Goal: Task Accomplishment & Management: Use online tool/utility

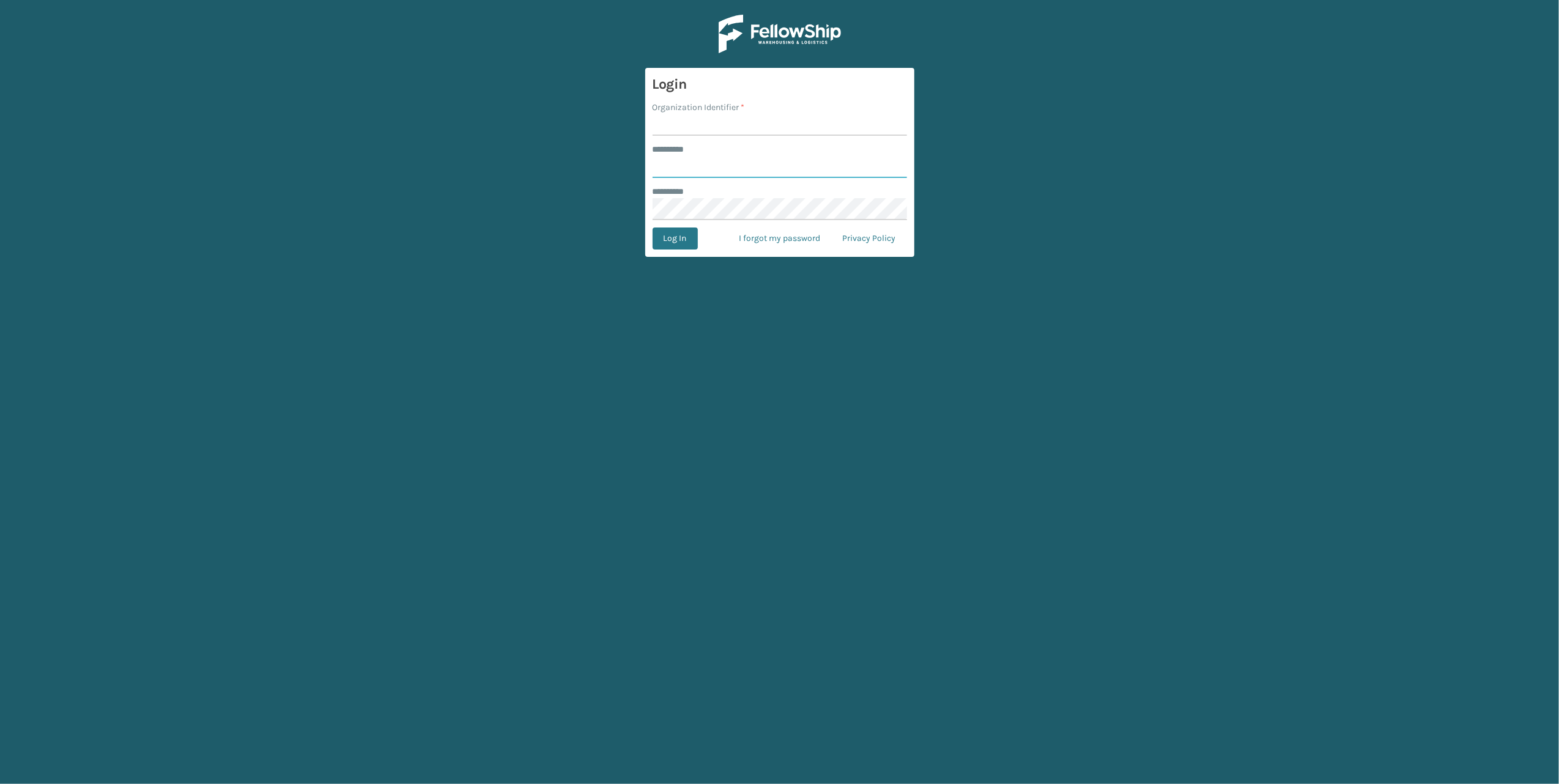
type input "******"
click at [694, 122] on input "Organization Identifier *" at bounding box center [780, 124] width 254 height 22
type input "Ladson"
click at [653, 228] on button "Log In" at bounding box center [675, 238] width 45 height 22
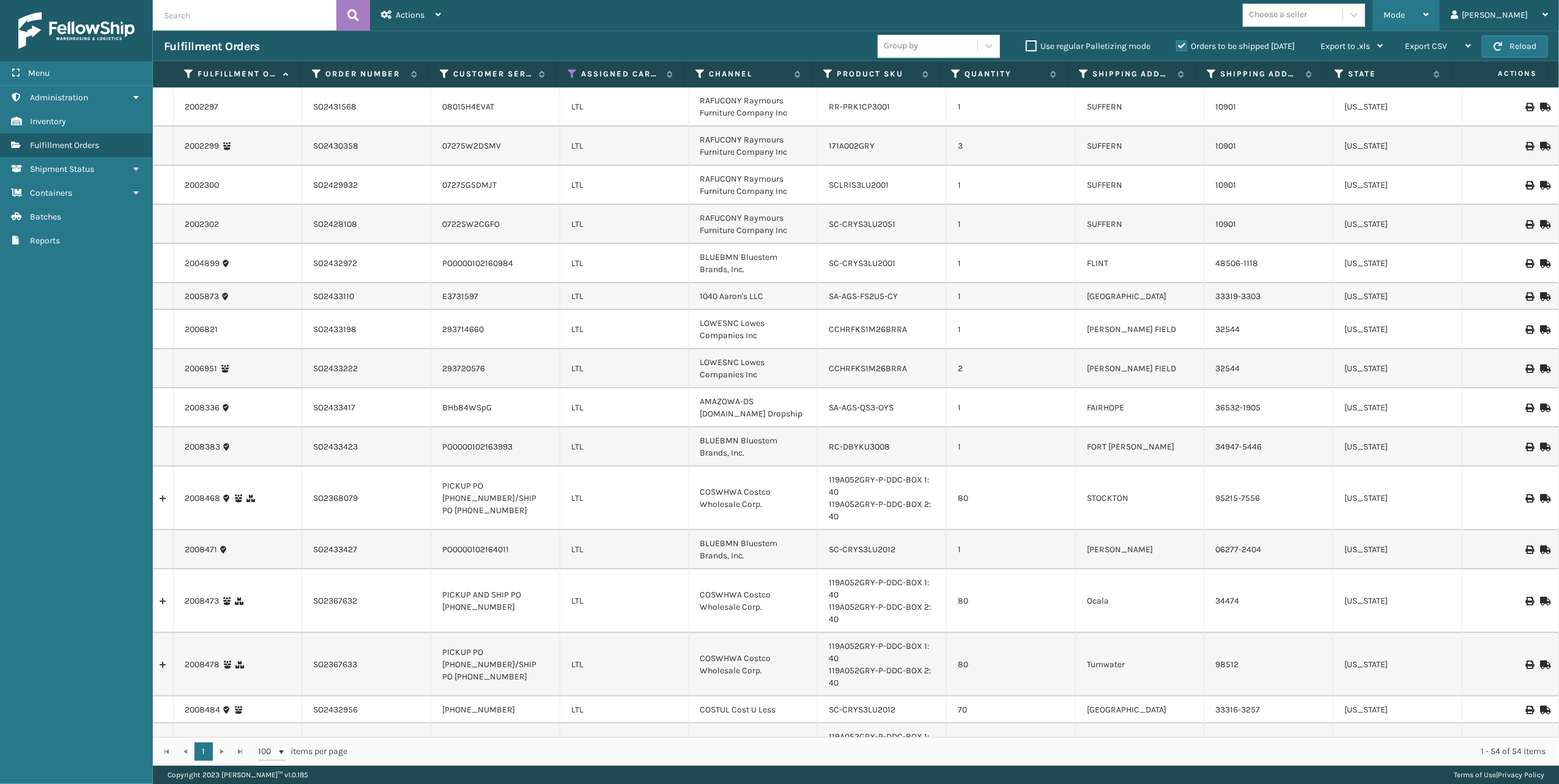
click at [1428, 13] on icon at bounding box center [1427, 14] width 6 height 9
click at [1356, 78] on li "Picking Mode" at bounding box center [1357, 80] width 164 height 33
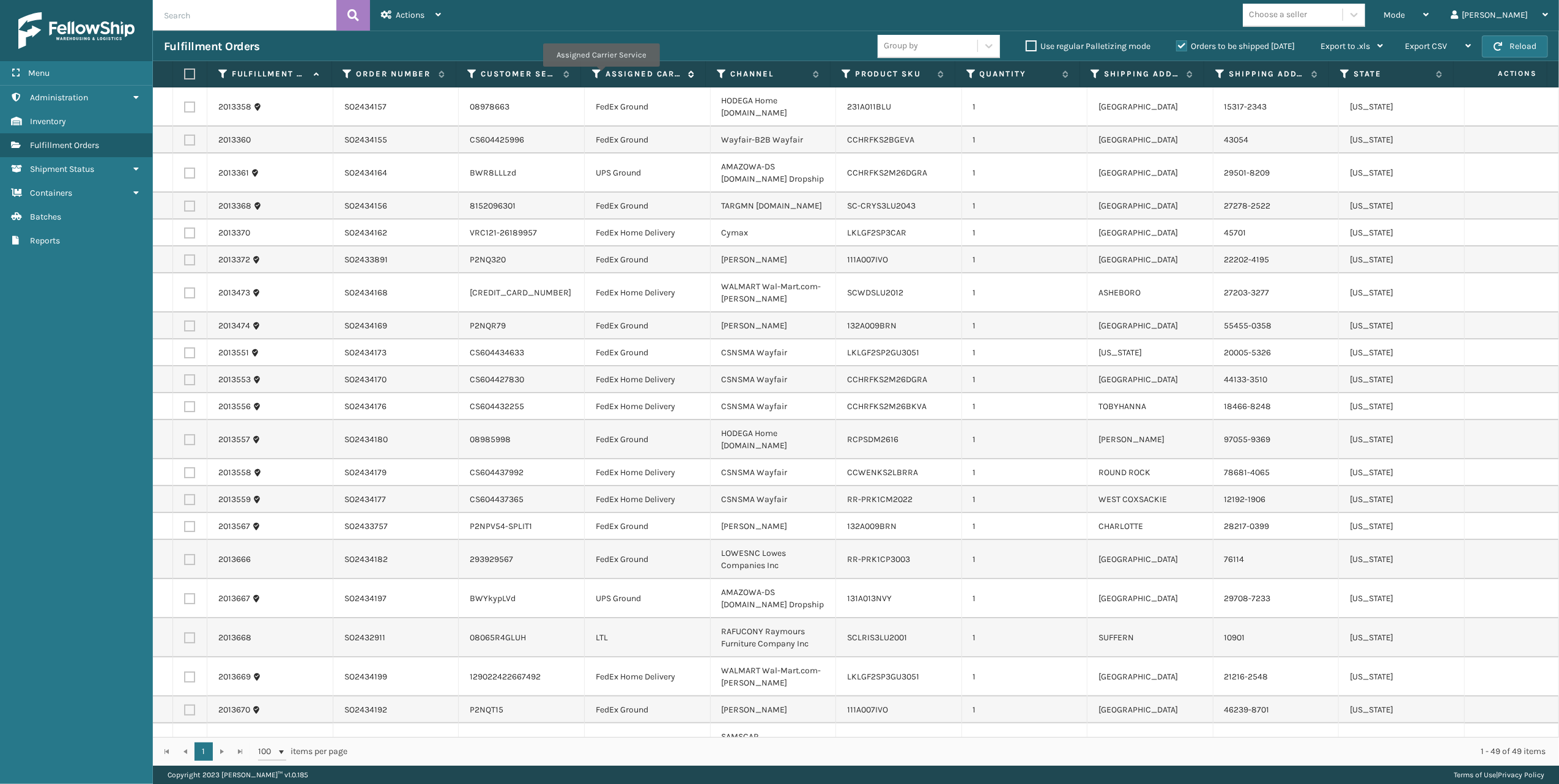
click at [598, 75] on icon at bounding box center [597, 74] width 9 height 11
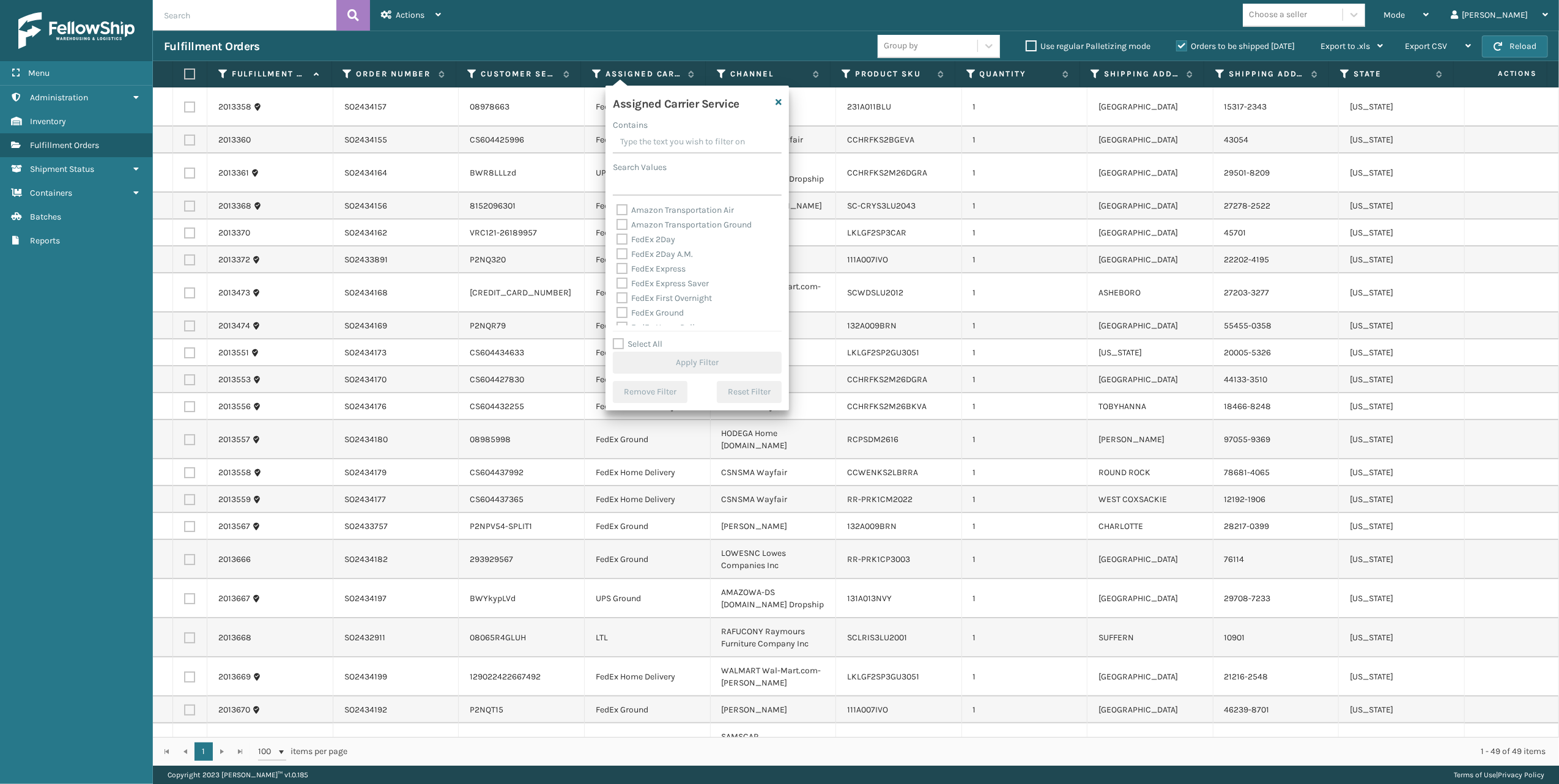
click at [639, 143] on input "Contains" at bounding box center [697, 142] width 168 height 22
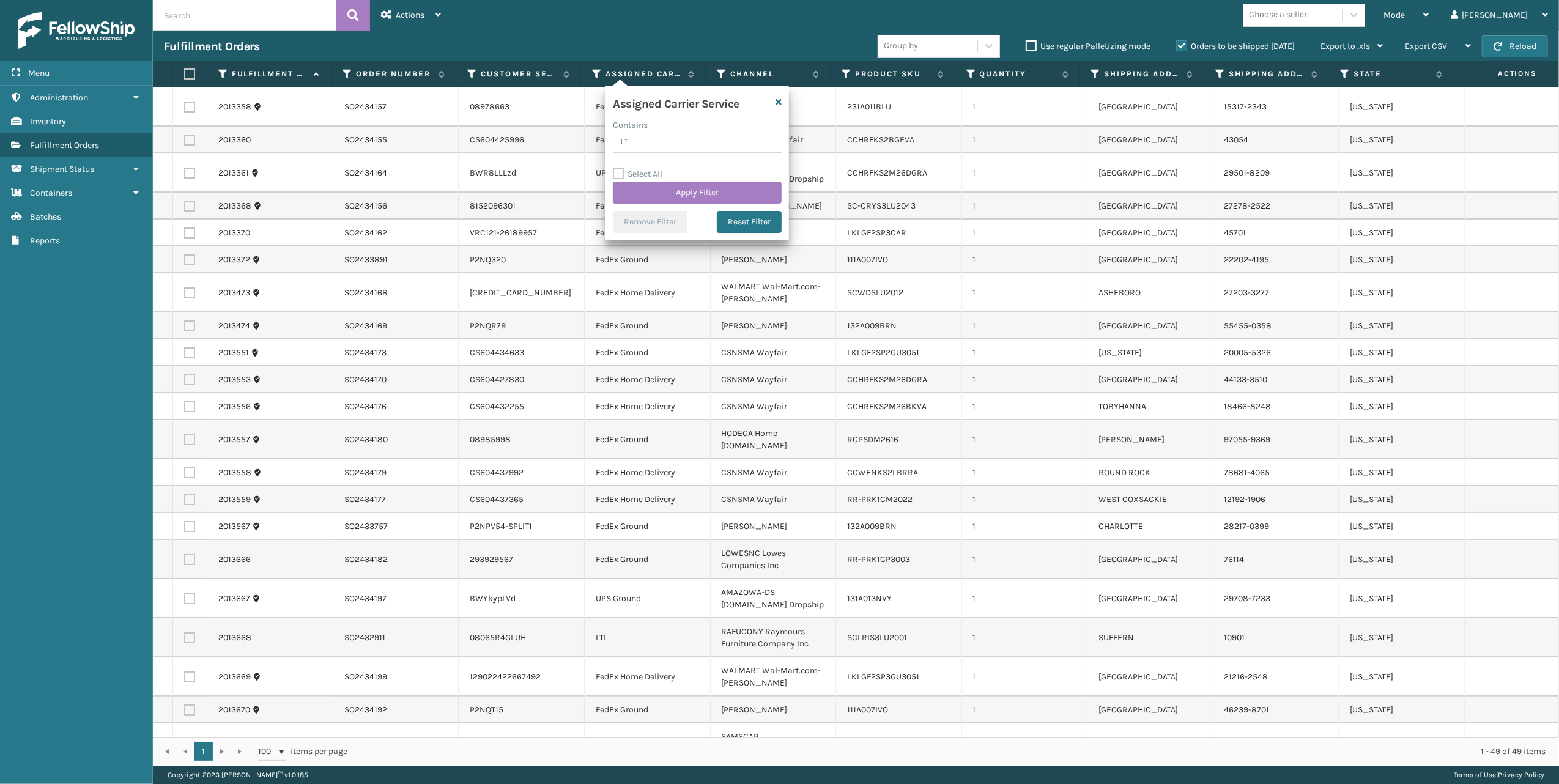
type input "LTL"
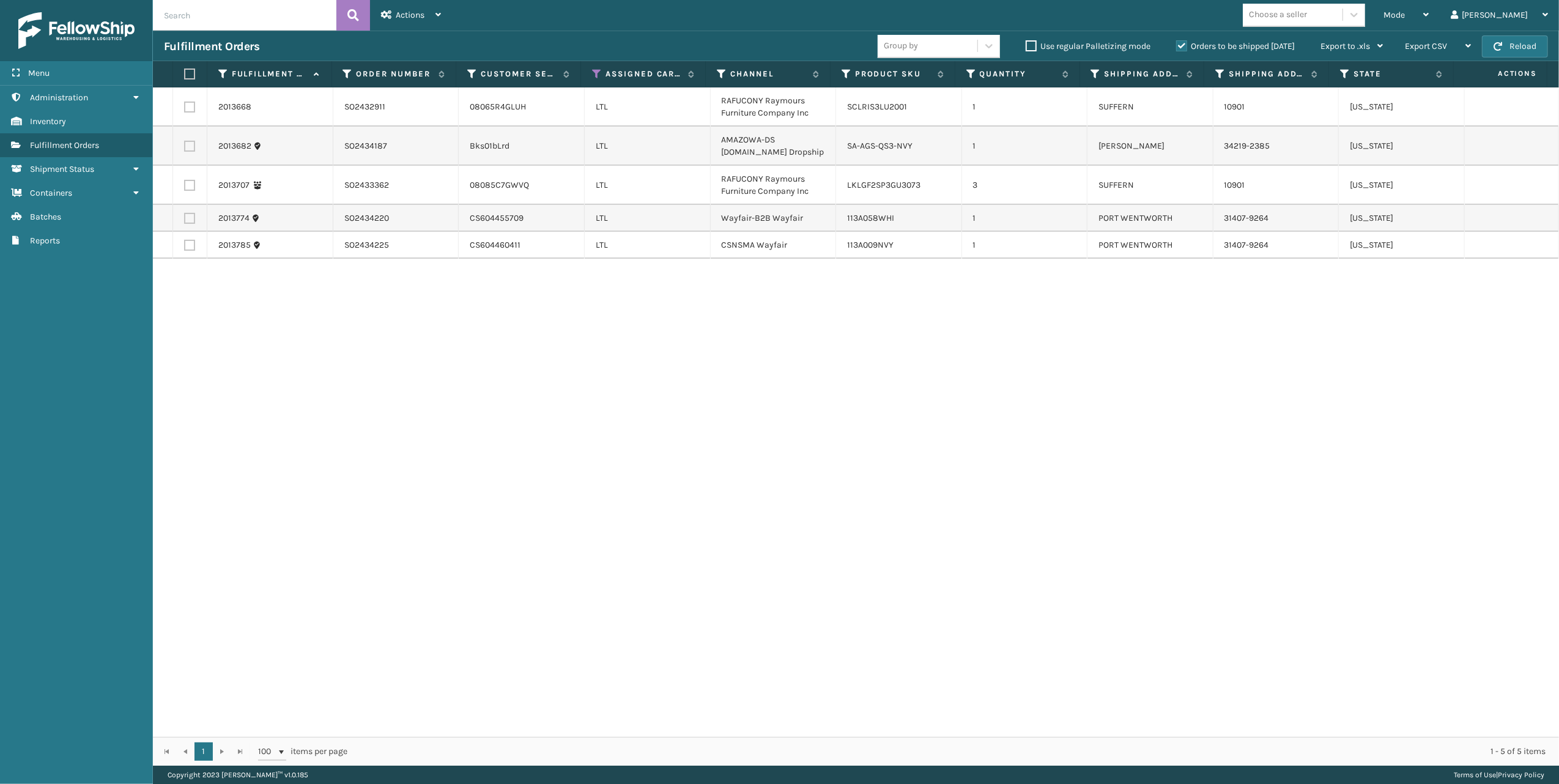
click at [184, 108] on label at bounding box center [190, 107] width 11 height 11
click at [184, 108] on input "checkbox" at bounding box center [184, 105] width 1 height 8
checkbox input "true"
click at [189, 186] on label at bounding box center [190, 185] width 11 height 11
click at [184, 186] on input "checkbox" at bounding box center [184, 183] width 1 height 8
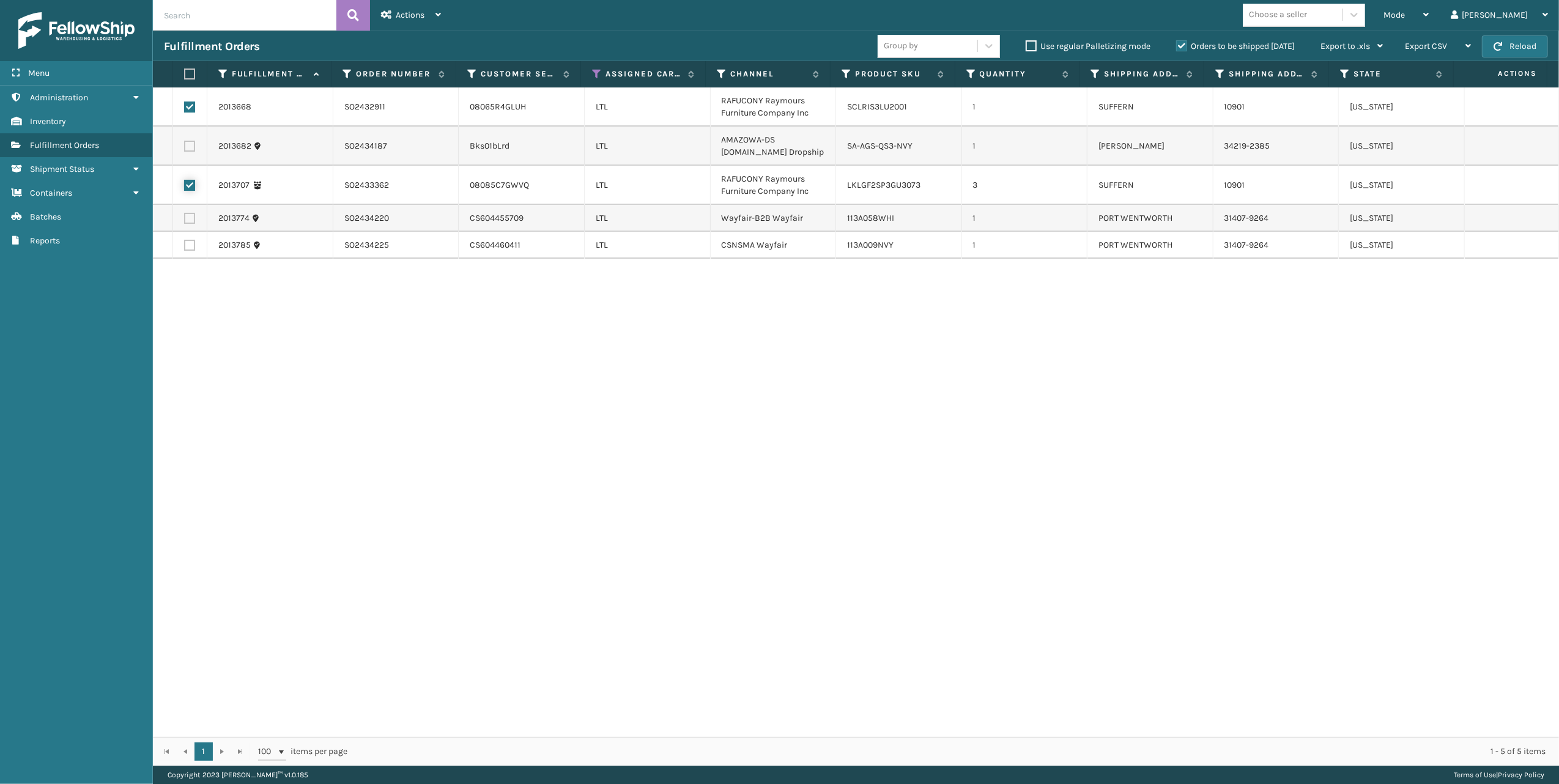
checkbox input "true"
click at [444, 8] on div "Actions Settings Remove All Filters Export Labels Create Picking Batch" at bounding box center [411, 15] width 82 height 30
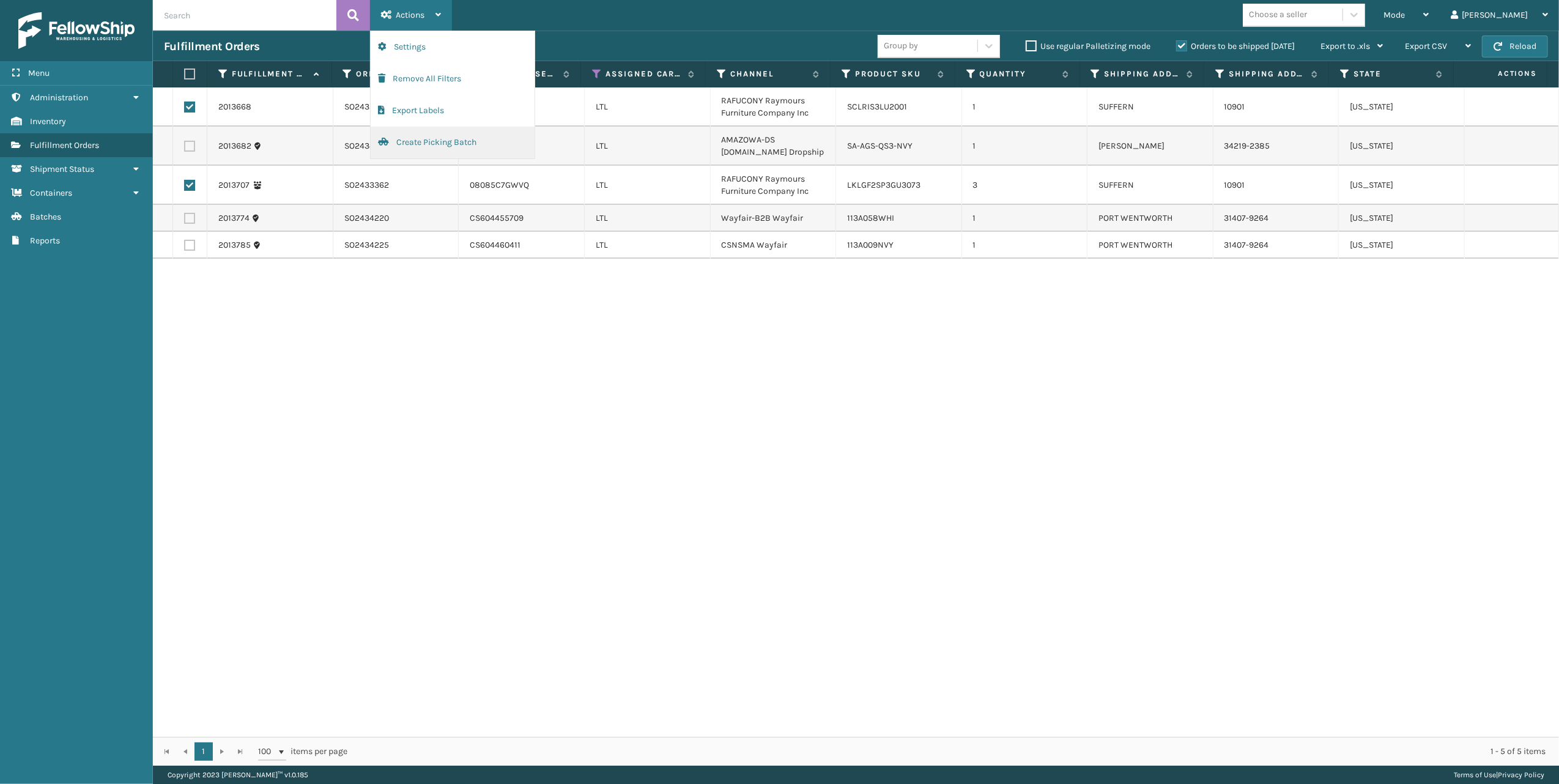
click at [423, 145] on button "Create Picking Batch" at bounding box center [452, 143] width 164 height 32
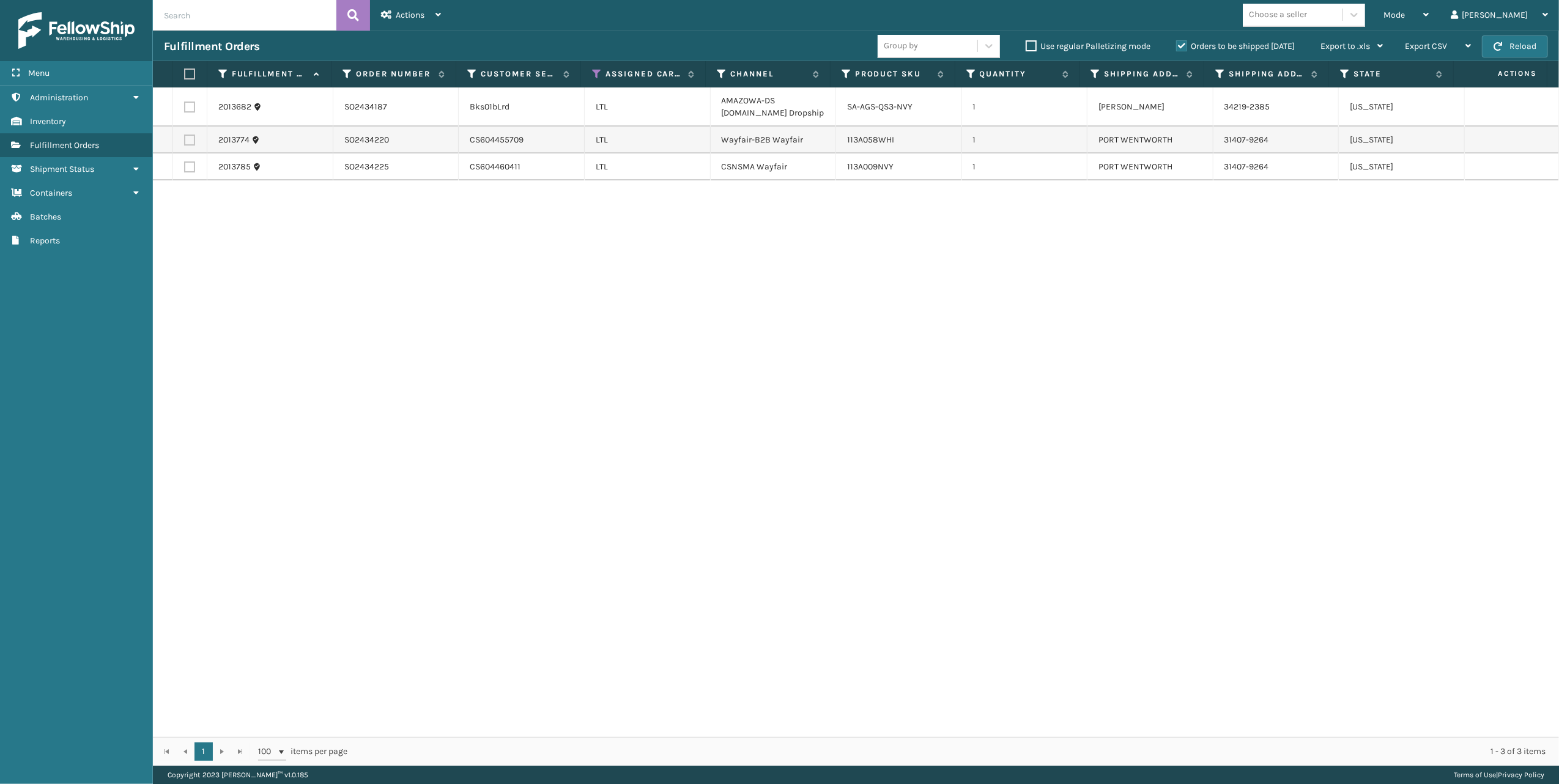
click at [267, 26] on input "text" at bounding box center [245, 15] width 184 height 30
paste input "SO2433480"
click at [363, 16] on button at bounding box center [354, 15] width 34 height 30
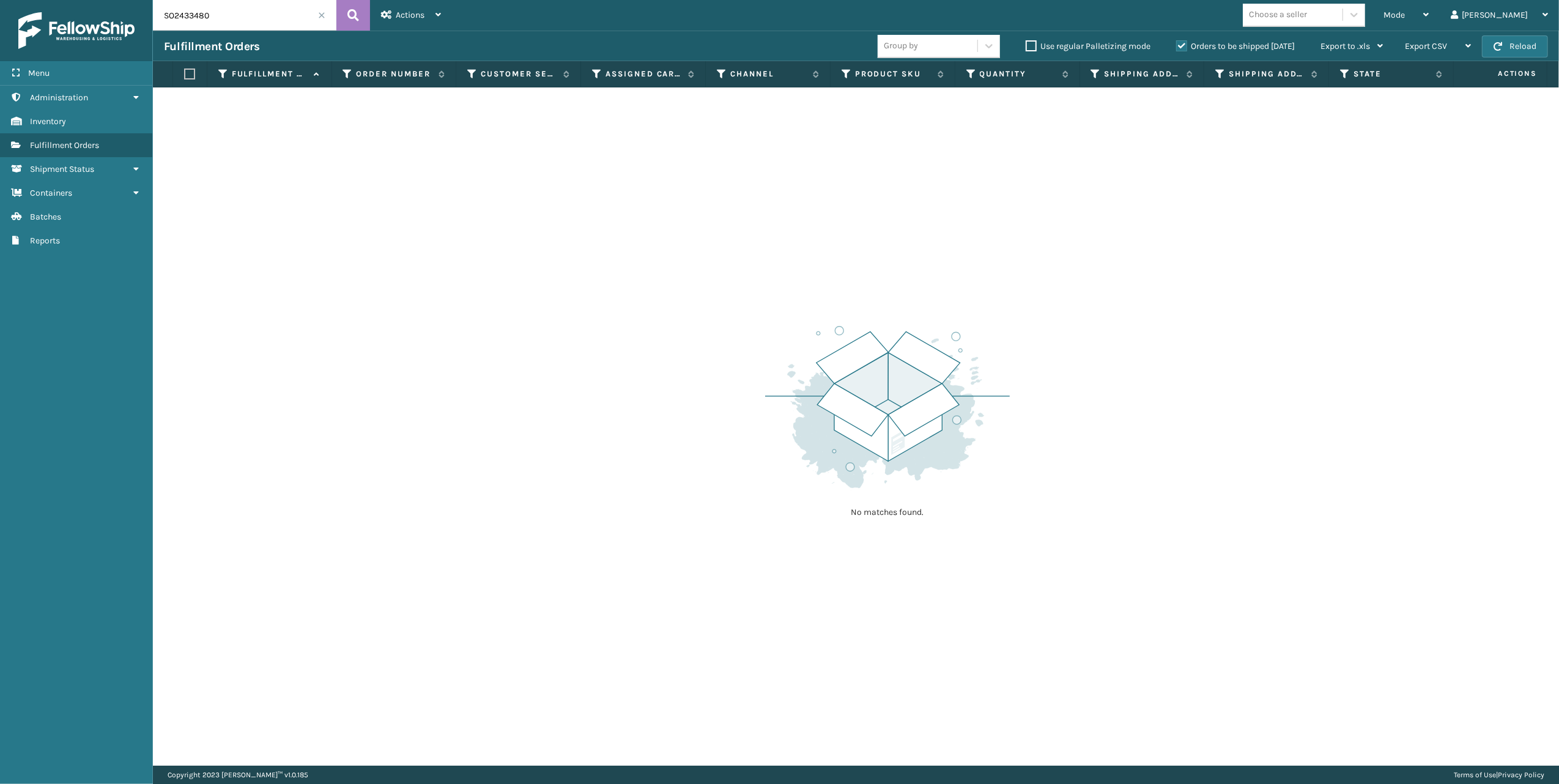
drag, startPoint x: 223, startPoint y: 18, endPoint x: 126, endPoint y: 10, distance: 97.3
click at [126, 0] on div "Menu Administration Inventory Fulfillment Orders Shipment Status Containers Bat…" at bounding box center [780, 0] width 1559 height 0
paste input "619"
click at [356, 9] on icon at bounding box center [353, 14] width 11 height 18
click at [224, 25] on input "SO2433619" at bounding box center [245, 15] width 184 height 30
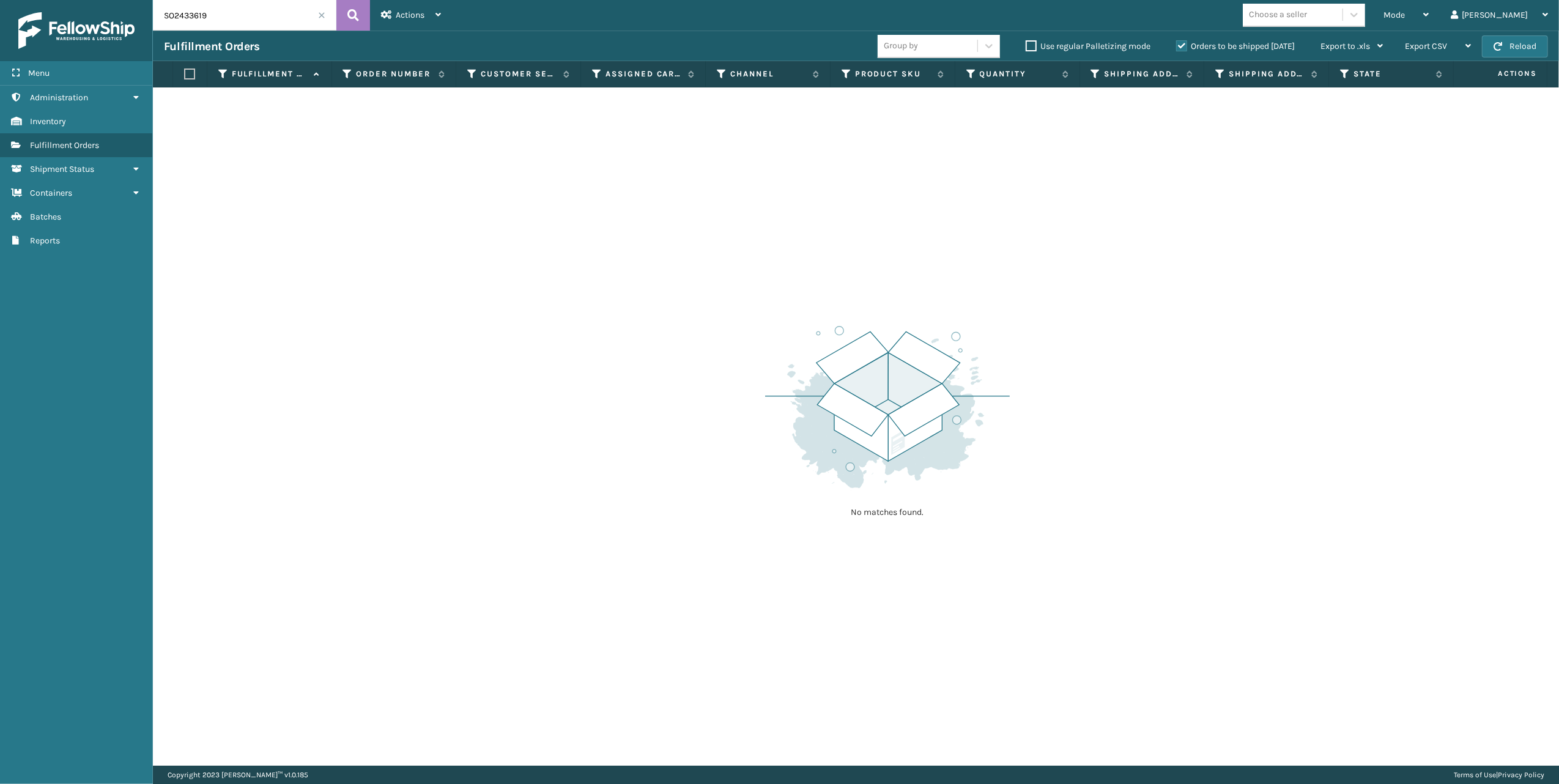
click at [220, 25] on input "SO2433619" at bounding box center [245, 15] width 184 height 30
paste input "85200194608"
drag, startPoint x: 179, startPoint y: 9, endPoint x: 103, endPoint y: 9, distance: 76.0
click at [103, 0] on div "Menu Administration Inventory Fulfillment Orders Shipment Status Containers Bat…" at bounding box center [780, 0] width 1559 height 0
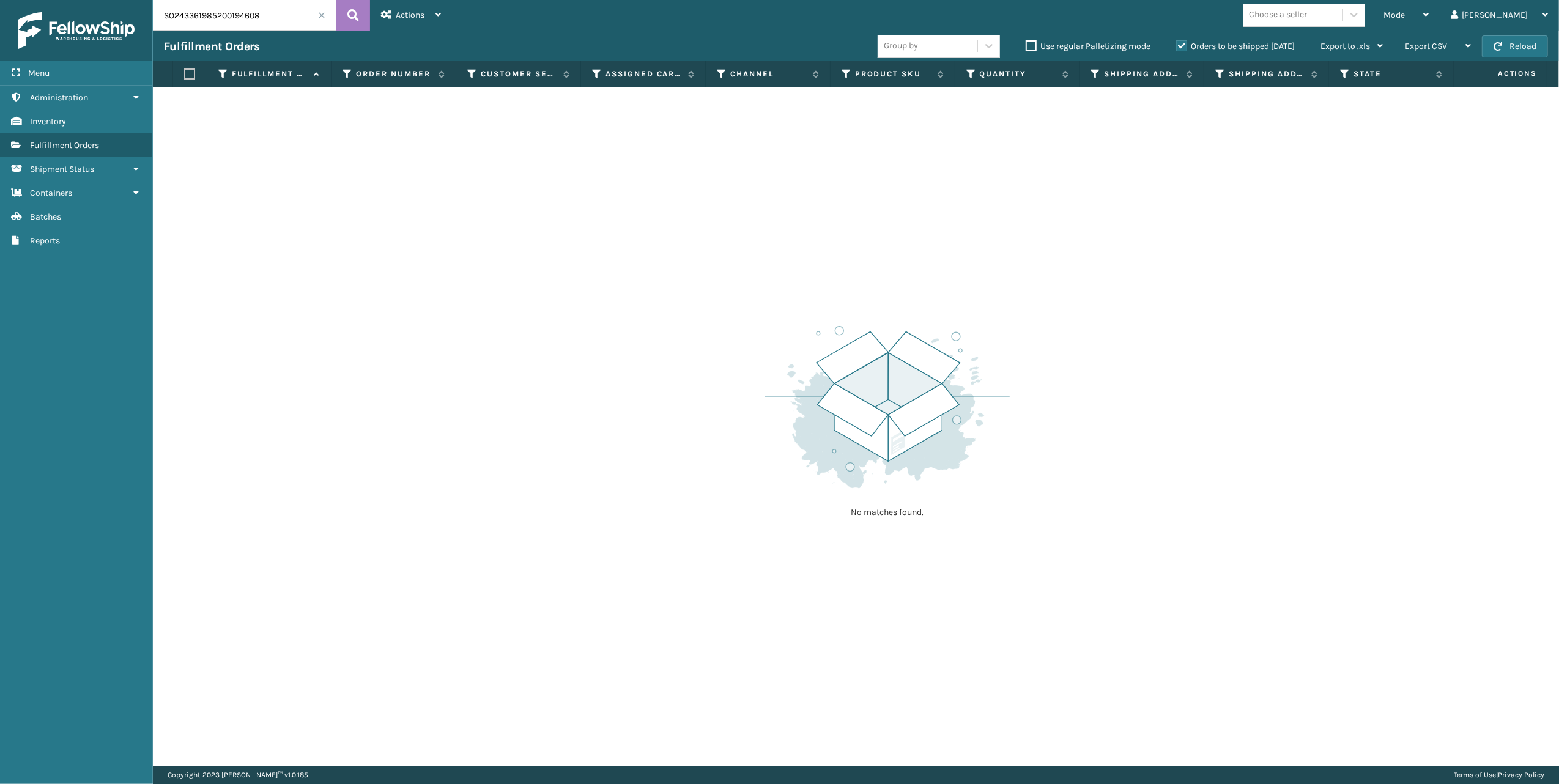
paste input "text"
type input "85200194608"
click at [356, 15] on icon at bounding box center [353, 14] width 11 height 18
drag, startPoint x: 585, startPoint y: 285, endPoint x: 598, endPoint y: 316, distance: 33.6
click at [585, 285] on div "No matches found." at bounding box center [856, 426] width 1406 height 678
